Goal: Task Accomplishment & Management: Contribute content

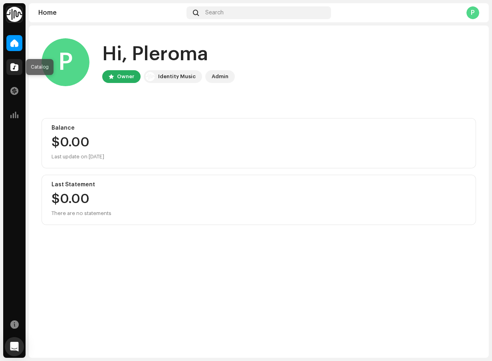
click at [16, 69] on span at bounding box center [14, 67] width 8 height 6
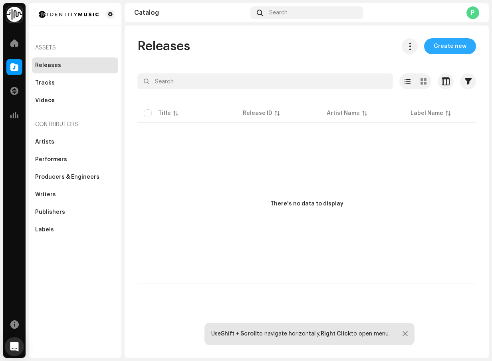
click at [465, 49] on span "Create new" at bounding box center [450, 46] width 33 height 16
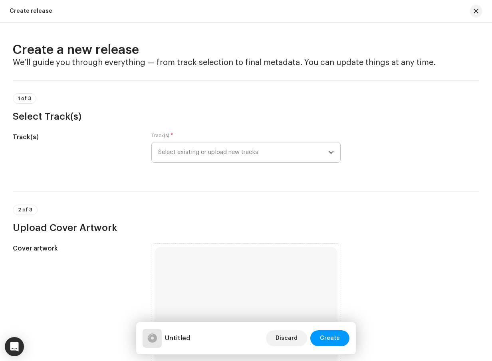
click at [244, 160] on span "Select existing or upload new tracks" at bounding box center [243, 153] width 170 height 20
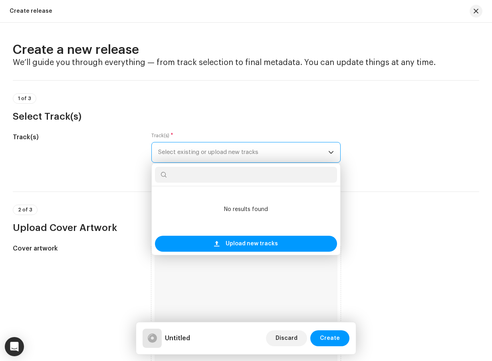
click at [247, 156] on span "Select existing or upload new tracks" at bounding box center [243, 153] width 170 height 20
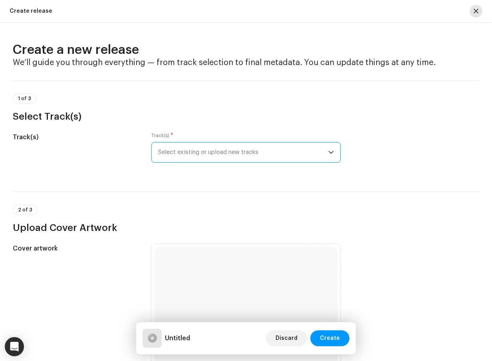
click at [474, 12] on span "button" at bounding box center [475, 11] width 5 height 6
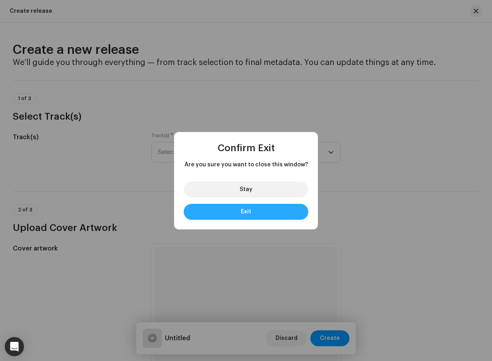
click at [267, 210] on button "Exit" at bounding box center [246, 212] width 125 height 16
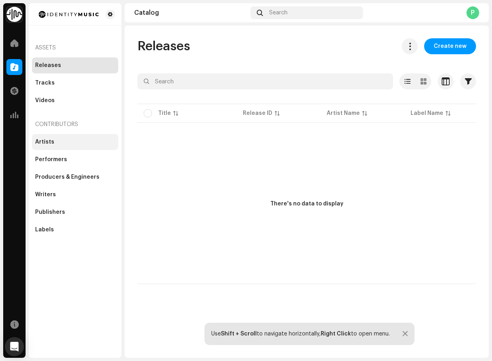
click at [80, 141] on div "Artists" at bounding box center [75, 142] width 80 height 6
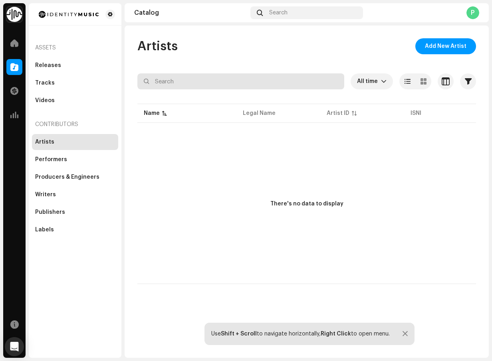
click at [201, 83] on input "text" at bounding box center [240, 81] width 207 height 16
type input "Pleroma"
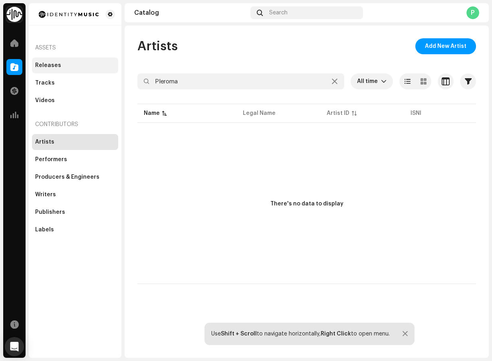
click at [57, 64] on div "Releases" at bounding box center [48, 65] width 26 height 6
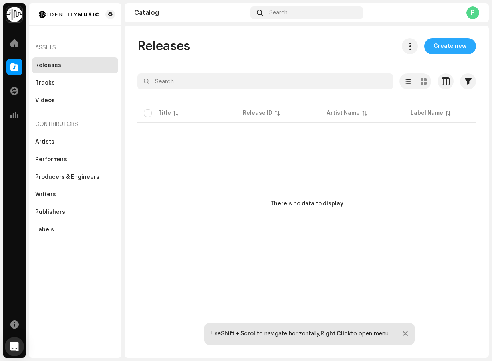
click at [455, 46] on span "Create new" at bounding box center [450, 46] width 33 height 16
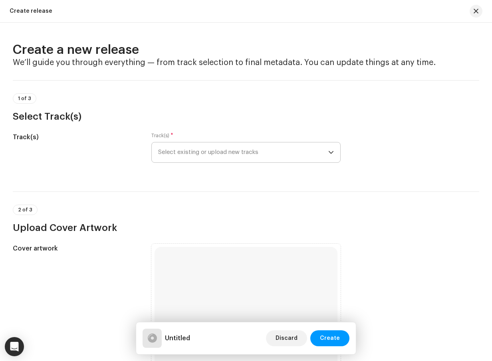
click at [239, 152] on span "Select existing or upload new tracks" at bounding box center [243, 153] width 170 height 20
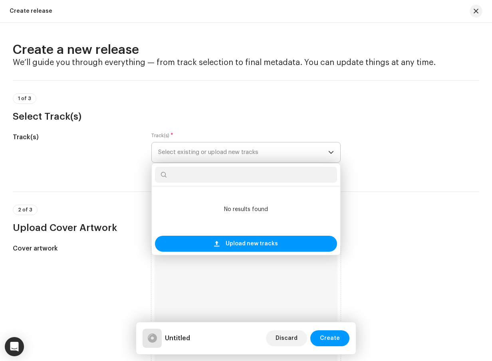
click at [239, 152] on span "Select existing or upload new tracks" at bounding box center [243, 153] width 170 height 20
